Goal: Transaction & Acquisition: Purchase product/service

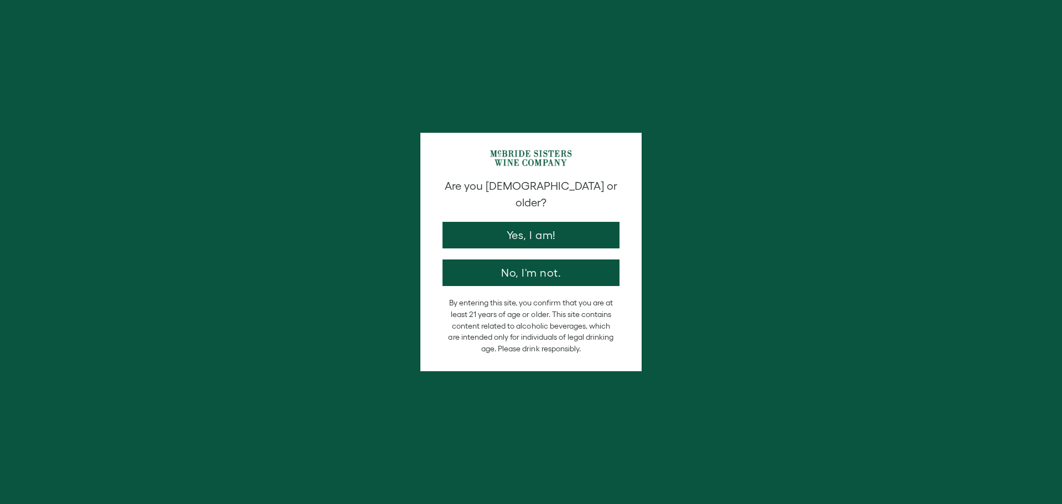
click at [510, 222] on button "Yes, I am!" at bounding box center [531, 235] width 177 height 27
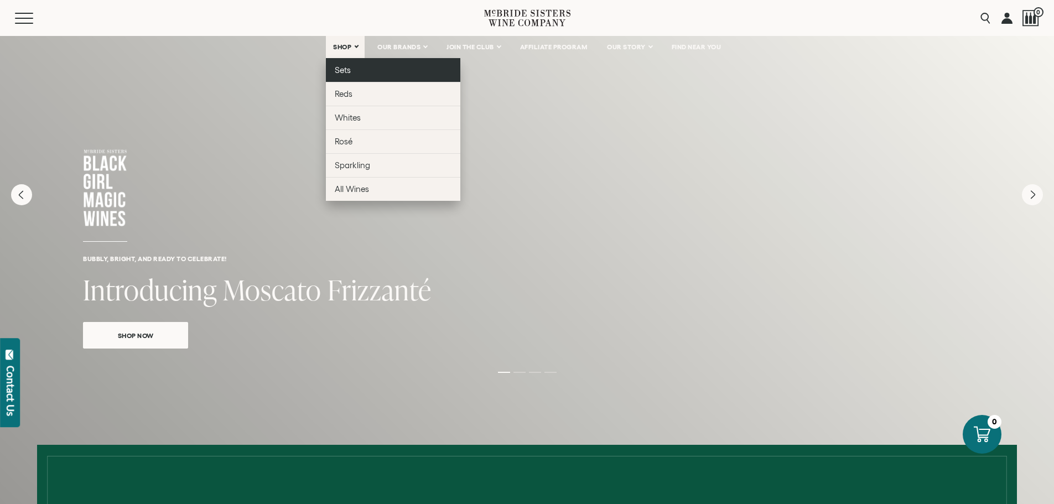
click at [336, 70] on span "Sets" at bounding box center [343, 69] width 16 height 9
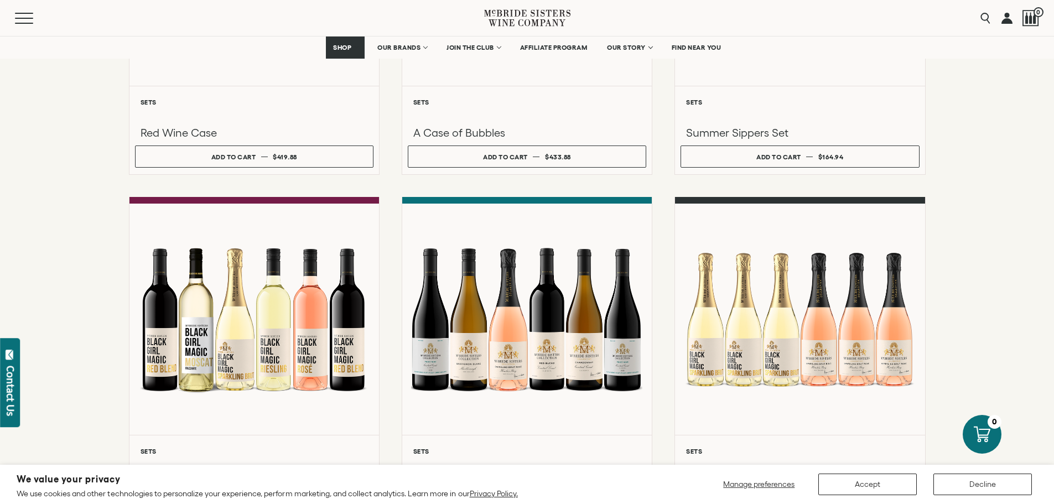
scroll to position [793, 0]
